Goal: Task Accomplishment & Management: Use online tool/utility

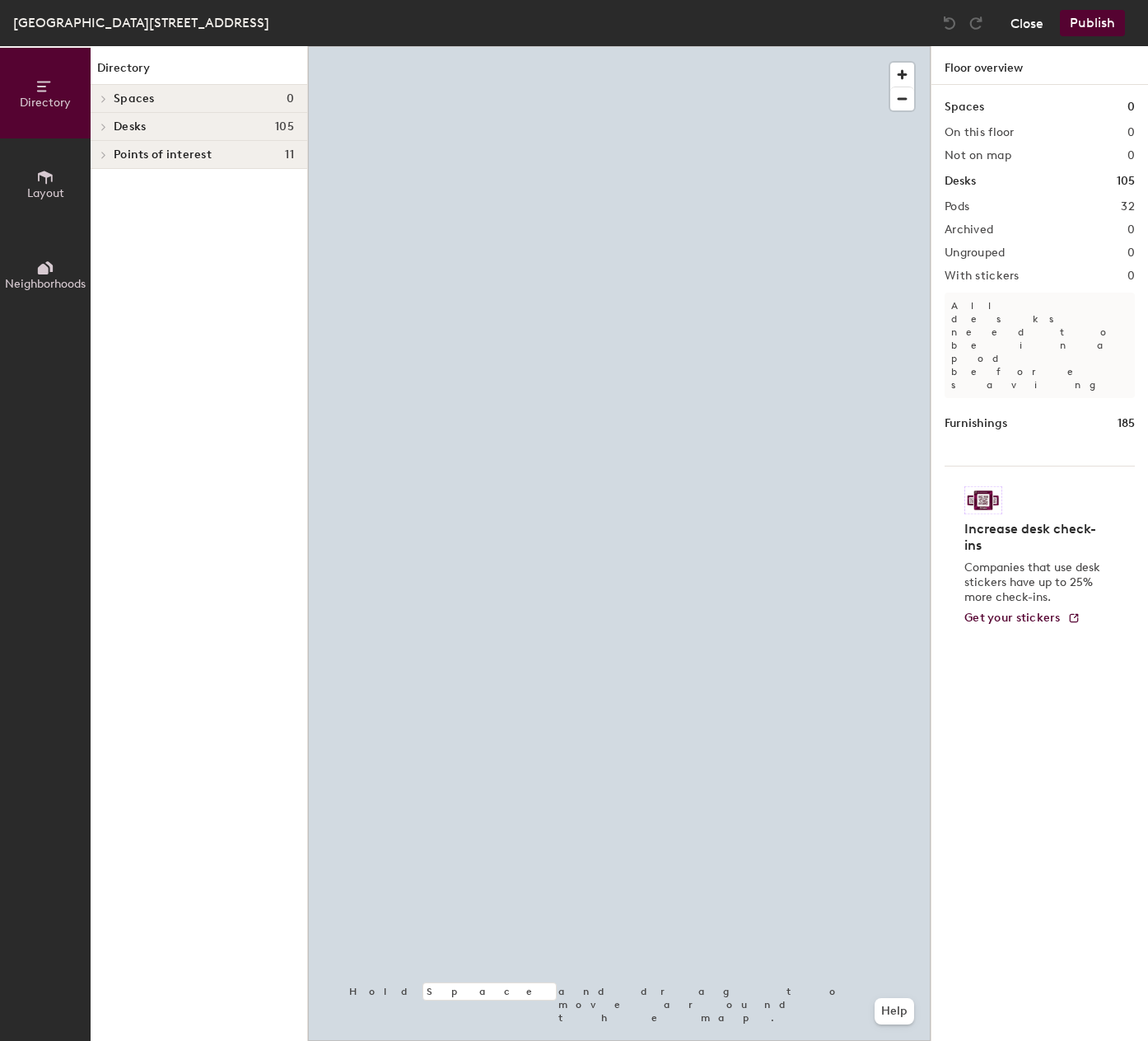
click at [1031, 21] on button "Close" at bounding box center [1027, 23] width 33 height 27
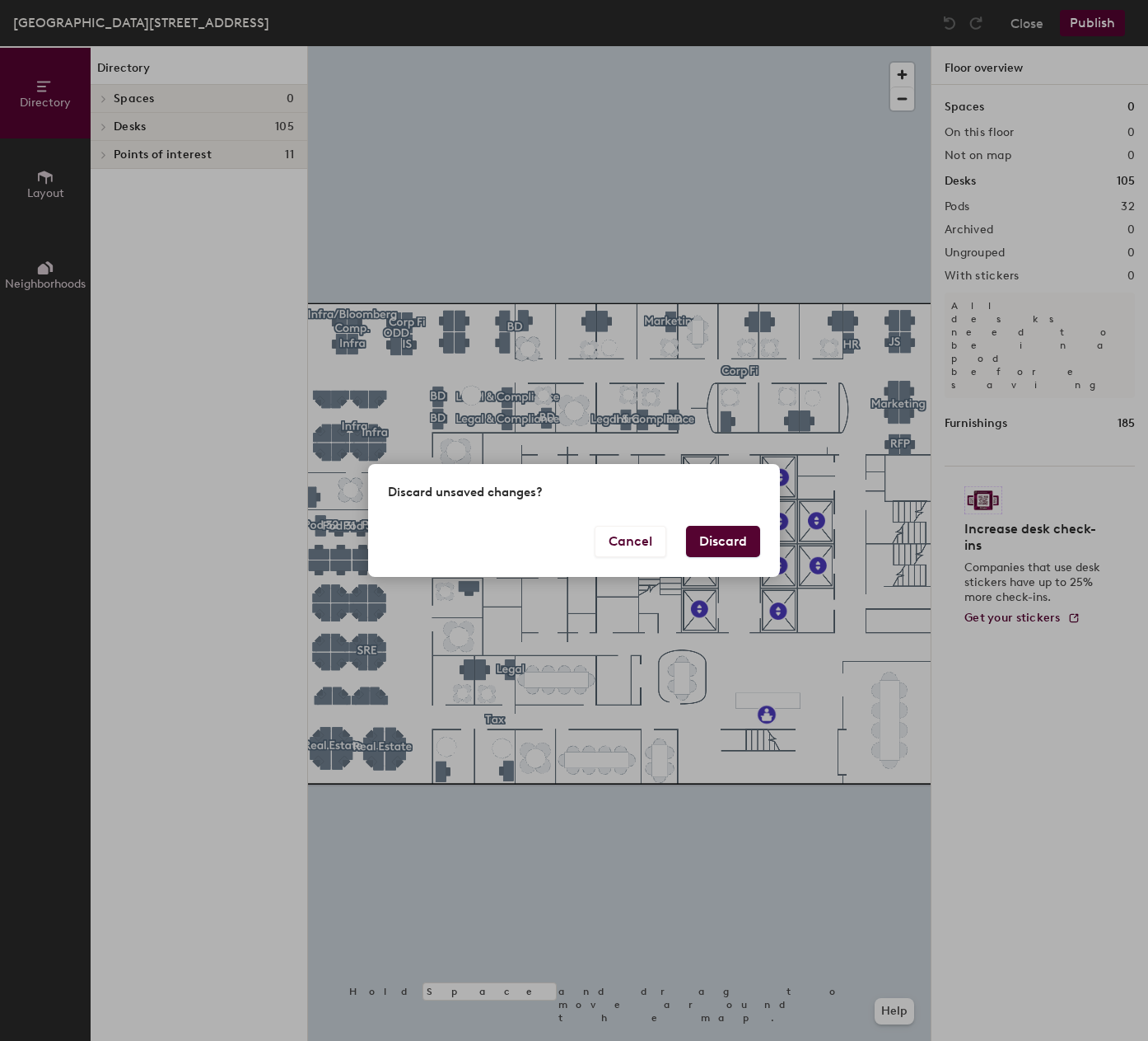
click at [722, 555] on button "Discard" at bounding box center [723, 541] width 74 height 32
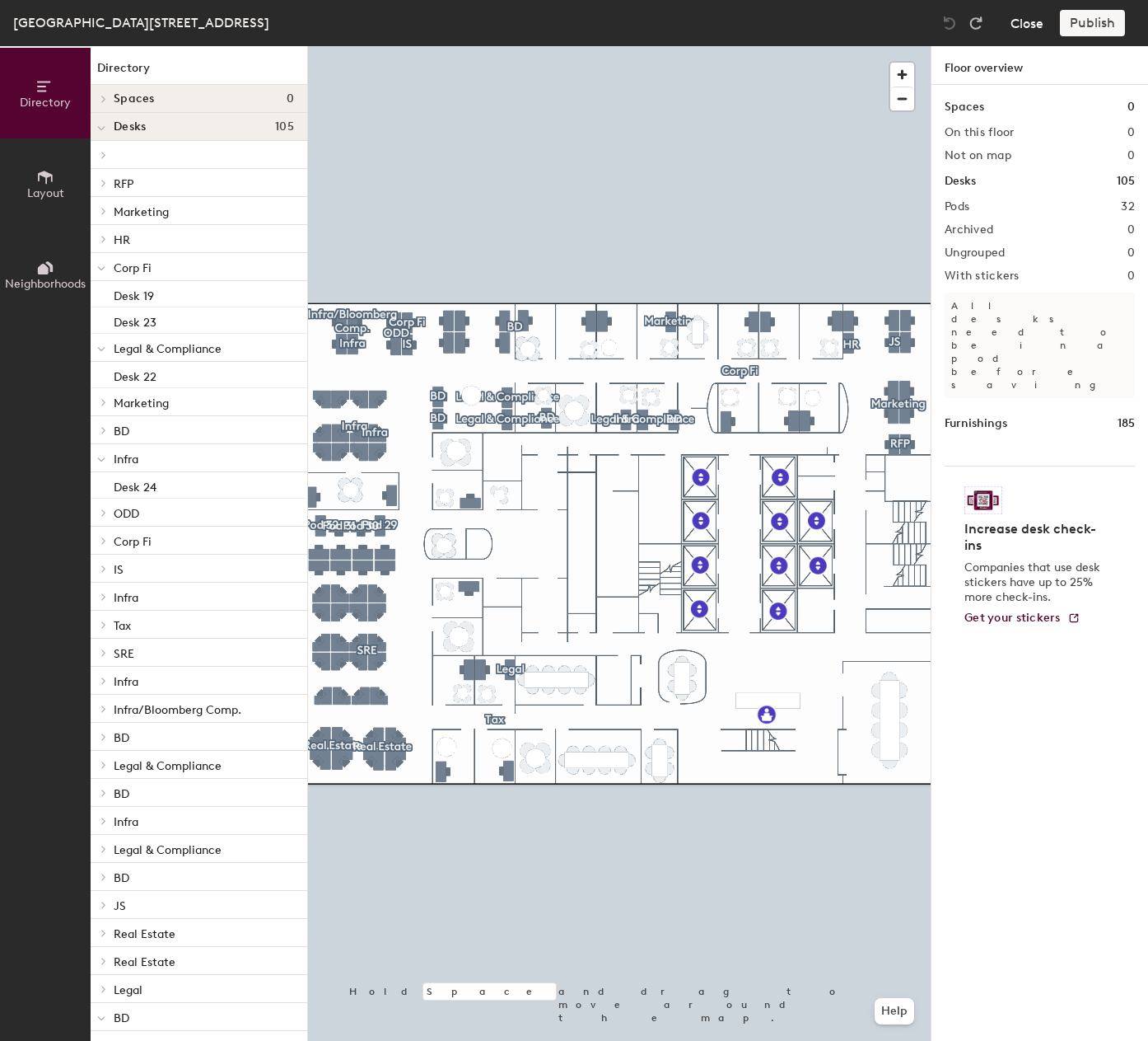
click at [1042, 24] on button "Close" at bounding box center [1027, 23] width 33 height 27
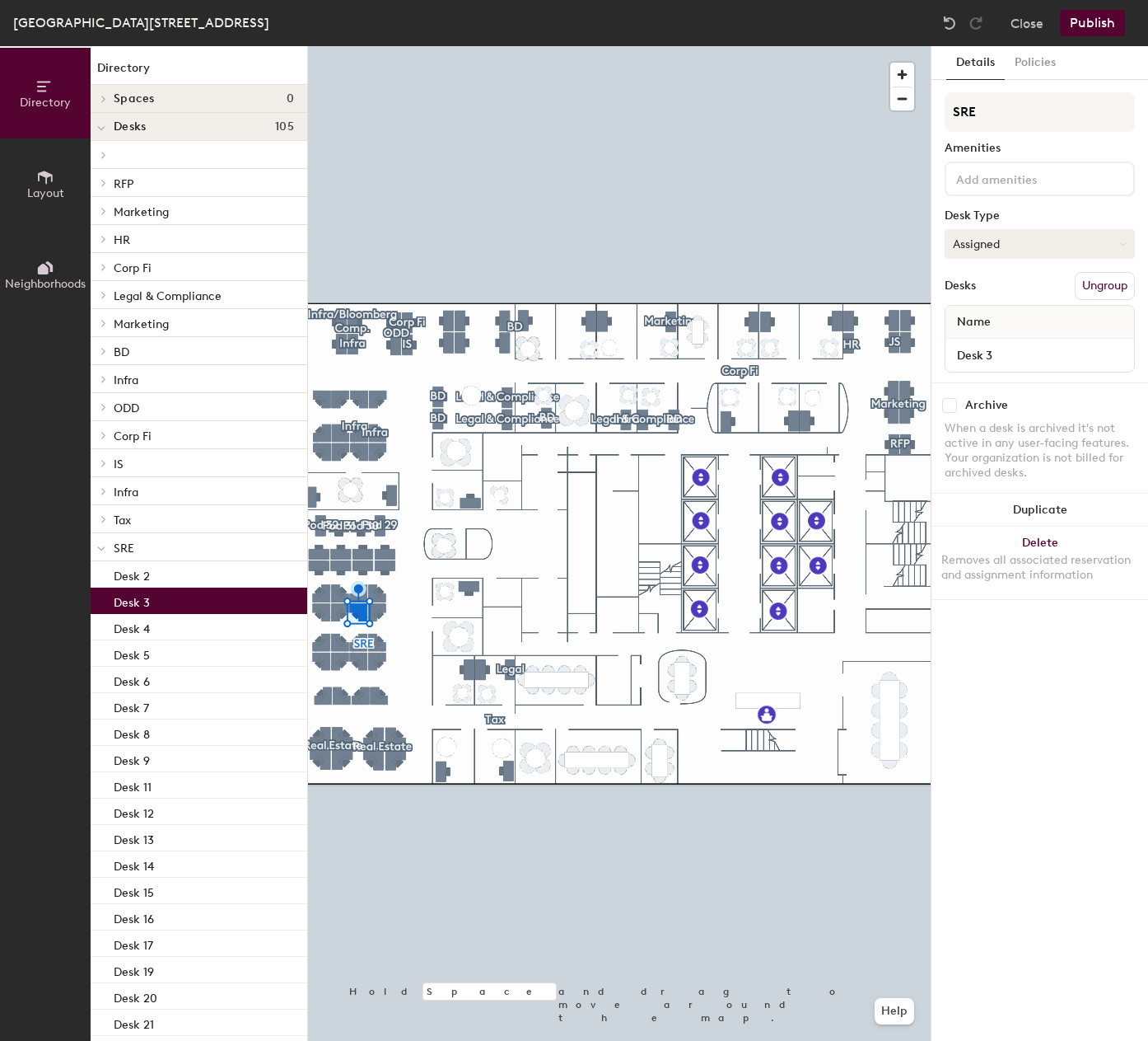
click at [1002, 251] on button "Assigned" at bounding box center [1040, 243] width 191 height 30
click at [979, 320] on div "Hot" at bounding box center [1028, 320] width 165 height 25
click at [1093, 29] on button "Publish" at bounding box center [1092, 23] width 65 height 27
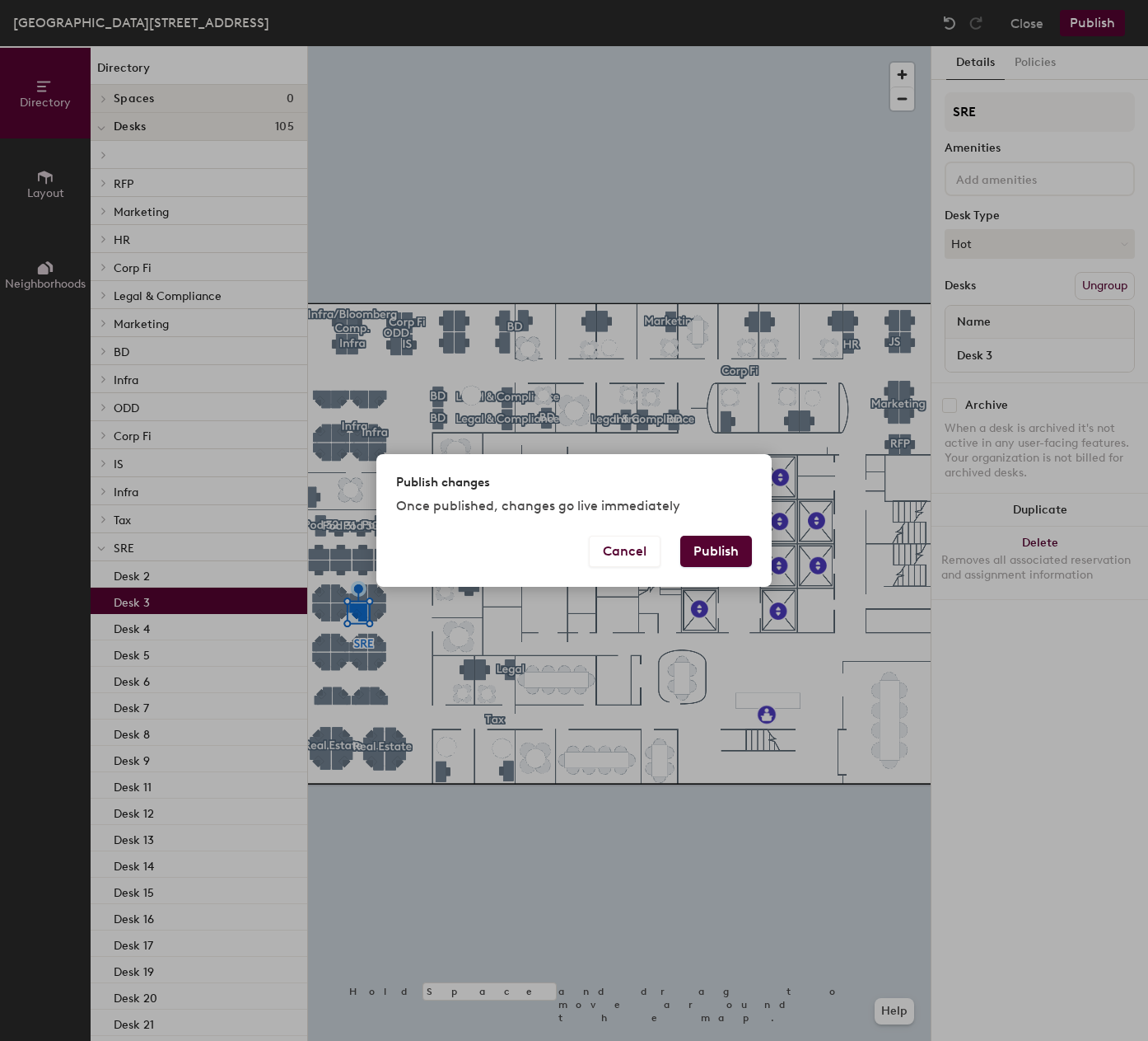
click at [723, 547] on button "Publish" at bounding box center [716, 551] width 72 height 32
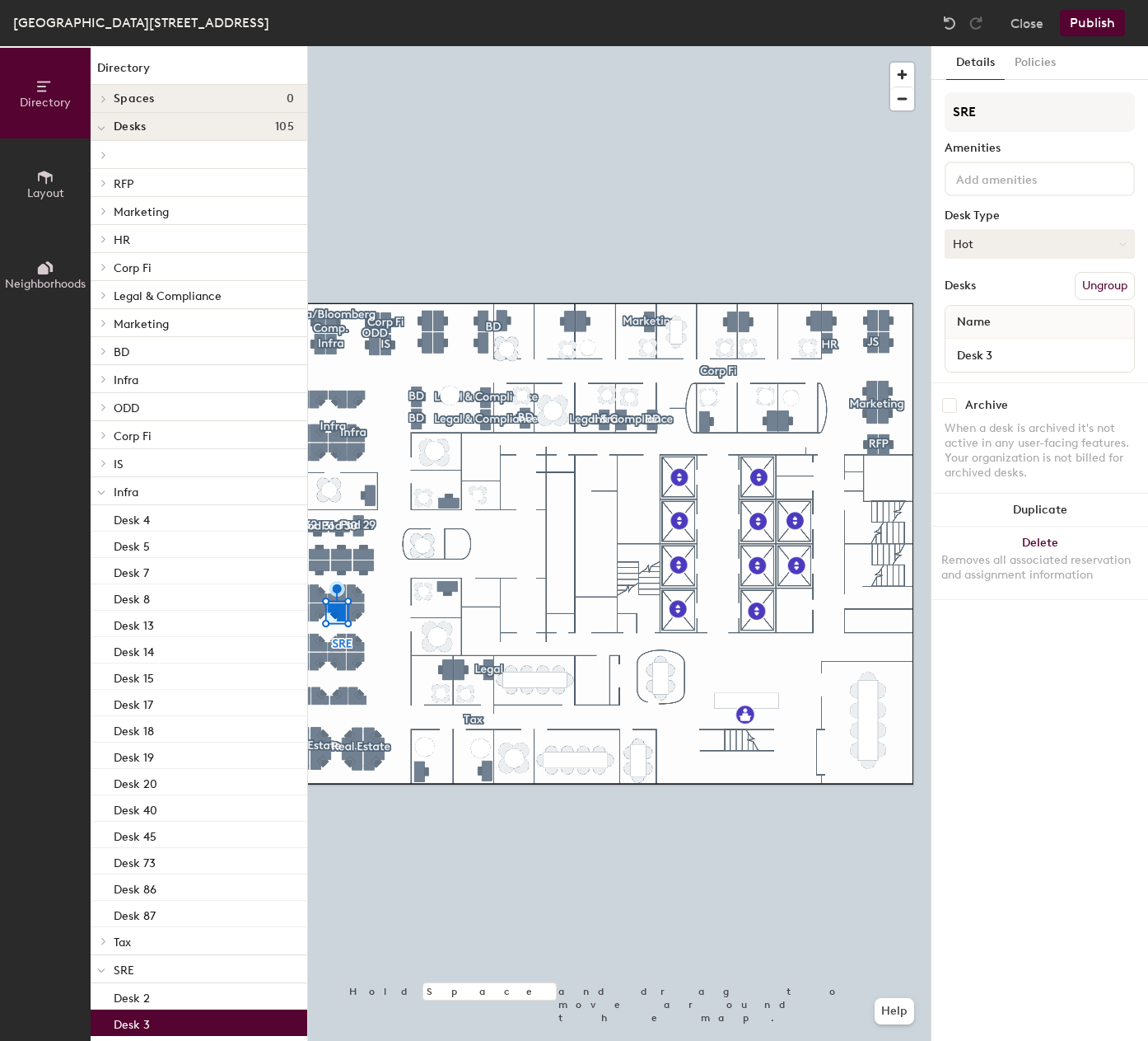
click at [966, 242] on button "Hot" at bounding box center [1040, 243] width 191 height 30
click at [996, 330] on div "Hot" at bounding box center [1028, 320] width 165 height 25
click at [1012, 245] on button "Hot" at bounding box center [1040, 243] width 191 height 30
click at [985, 347] on div "Hoteled" at bounding box center [1028, 345] width 165 height 25
click at [1097, 23] on button "Publish" at bounding box center [1092, 23] width 65 height 27
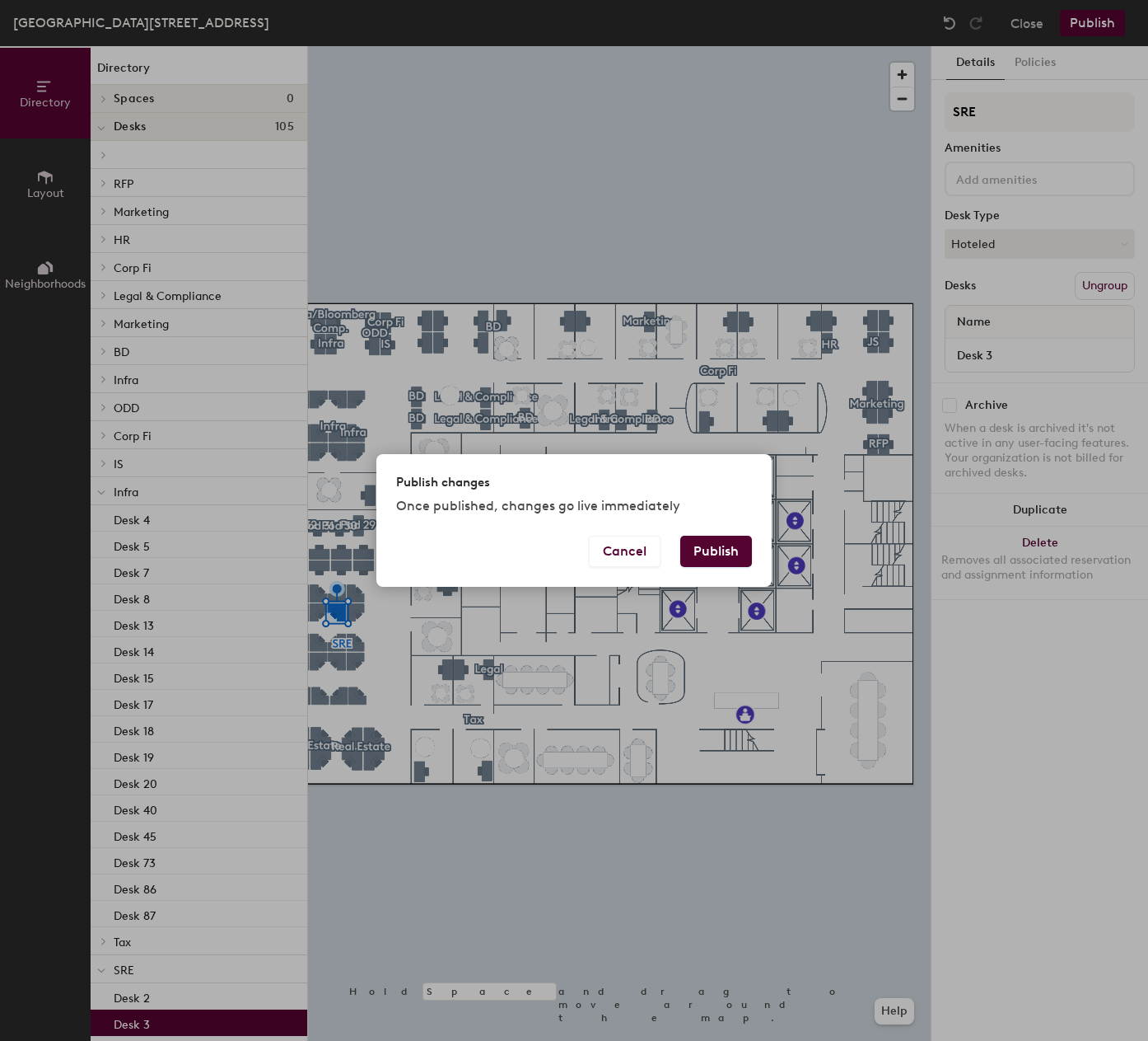
click at [693, 550] on button "Publish" at bounding box center [716, 551] width 72 height 32
